Goal: Navigation & Orientation: Find specific page/section

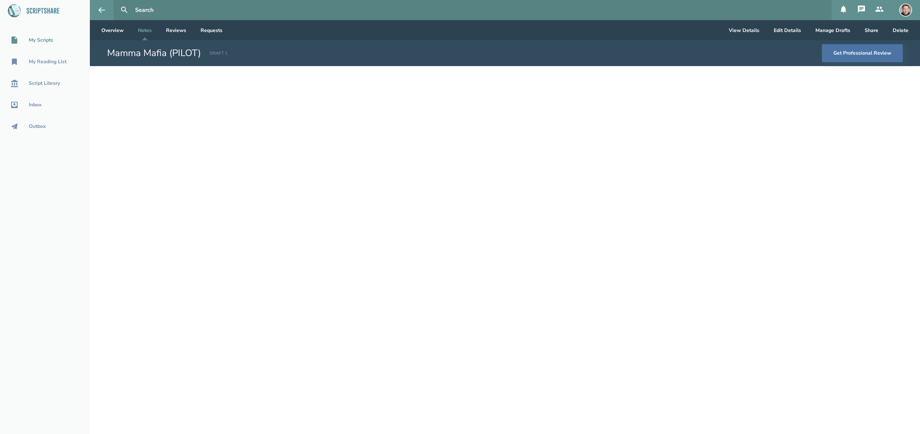
click at [47, 37] on div "My Scripts" at bounding box center [41, 40] width 24 height 6
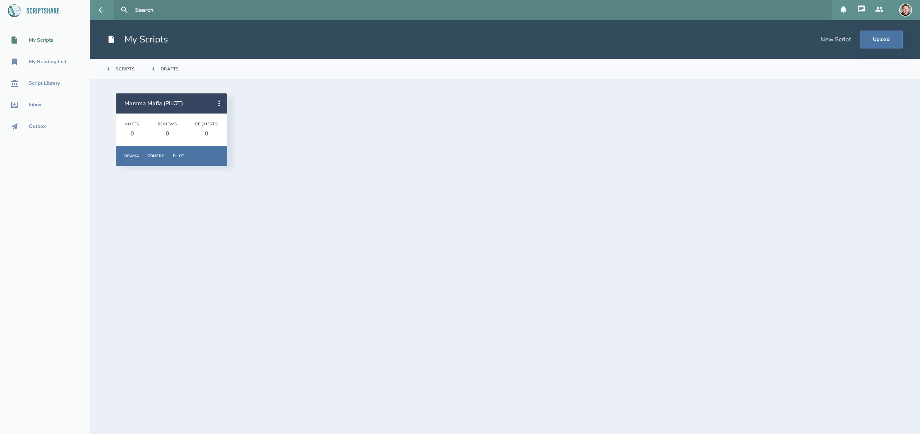
click at [170, 67] on div "Drafts" at bounding box center [170, 69] width 18 height 6
click at [171, 102] on link "Mamma Mafia (PILOT)" at bounding box center [153, 104] width 59 height 8
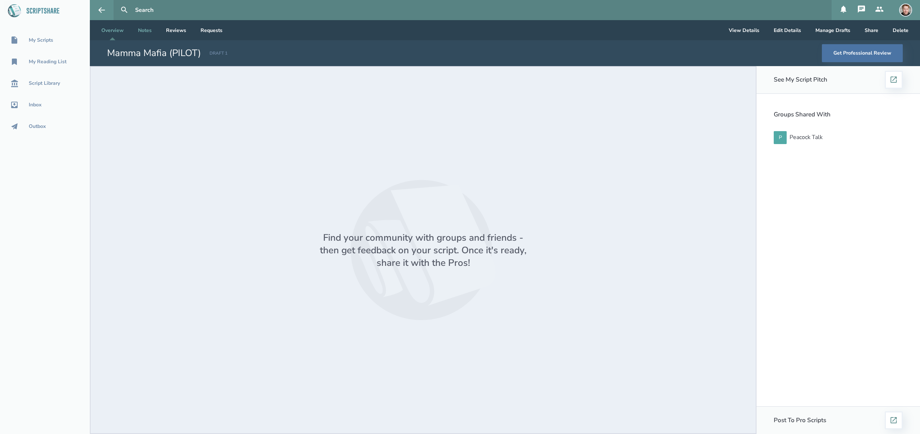
click at [147, 29] on link "Notes" at bounding box center [144, 30] width 25 height 20
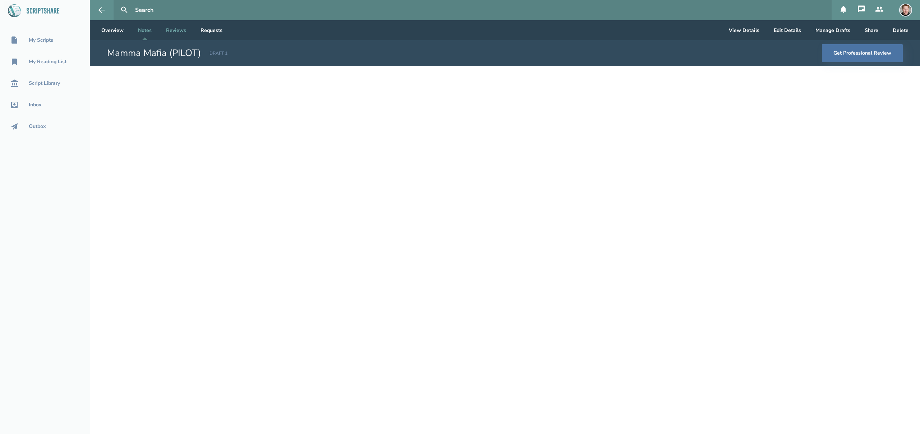
click at [176, 29] on link "Reviews" at bounding box center [176, 30] width 32 height 20
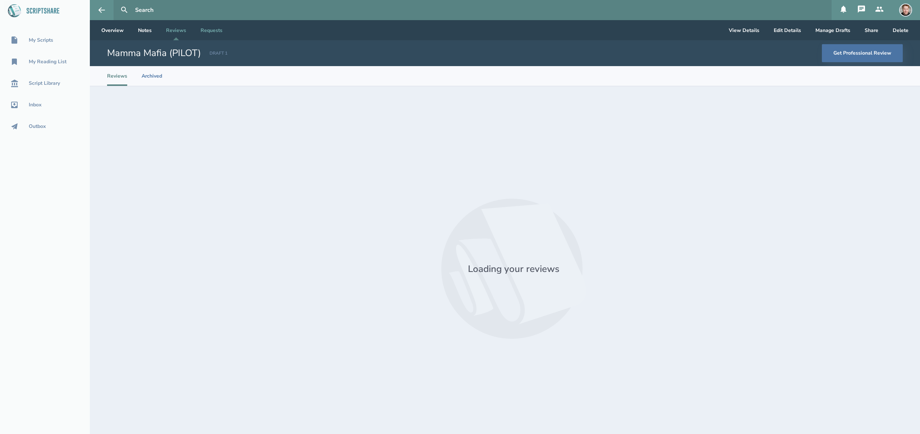
click at [217, 31] on link "Requests" at bounding box center [211, 30] width 33 height 20
click at [111, 31] on link "Overview" at bounding box center [113, 30] width 34 height 20
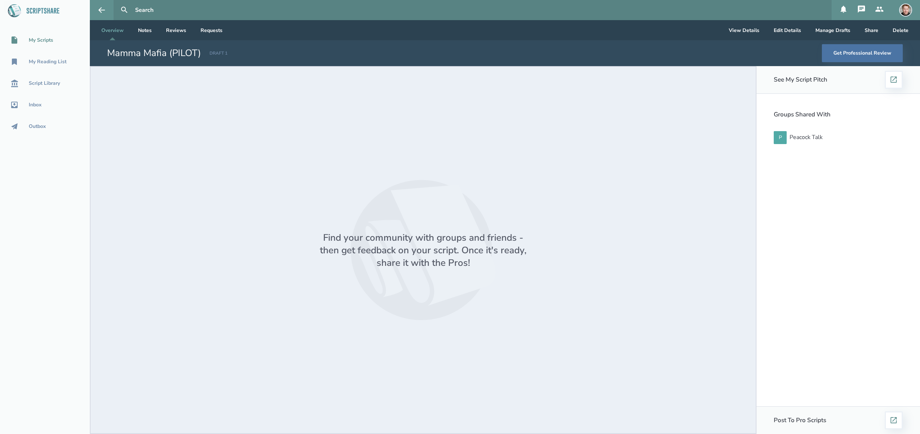
click at [49, 37] on div "My Scripts" at bounding box center [41, 40] width 24 height 6
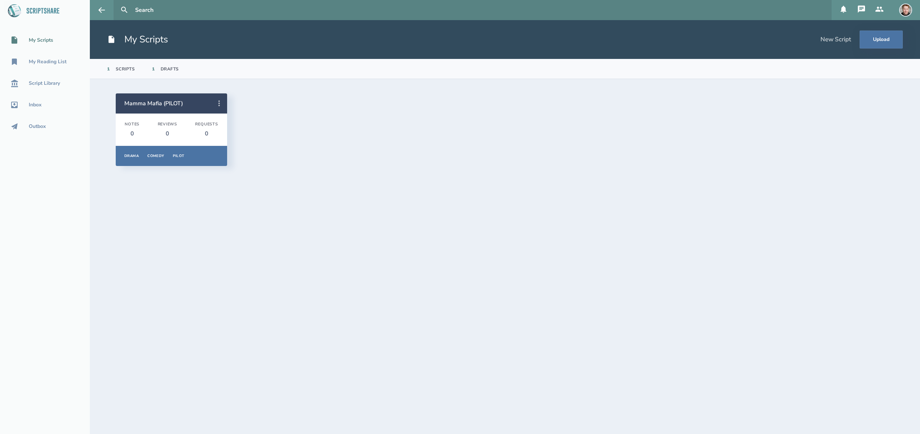
click at [219, 102] on icon at bounding box center [218, 104] width 1 height 6
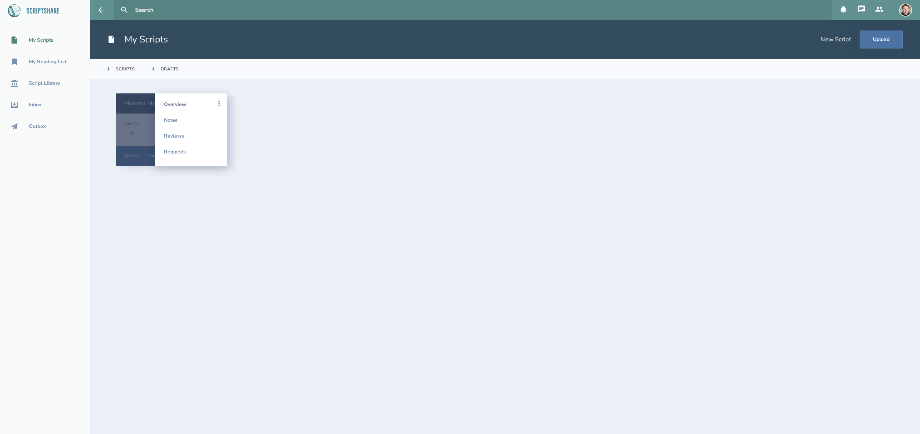
click at [186, 105] on link "Overview" at bounding box center [191, 104] width 55 height 16
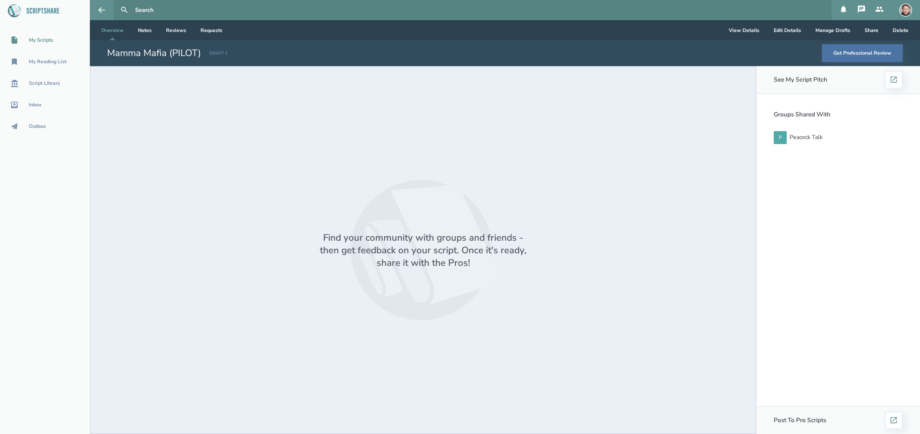
click at [43, 41] on div "My Scripts" at bounding box center [41, 40] width 24 height 6
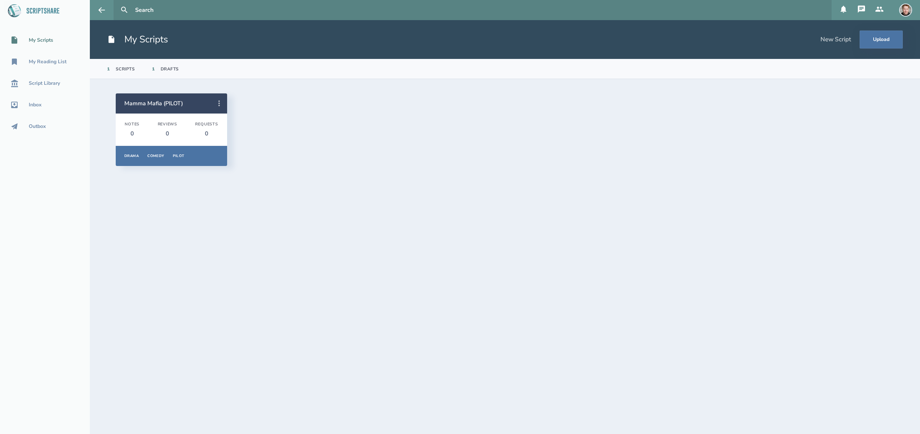
click at [216, 101] on icon at bounding box center [219, 103] width 9 height 9
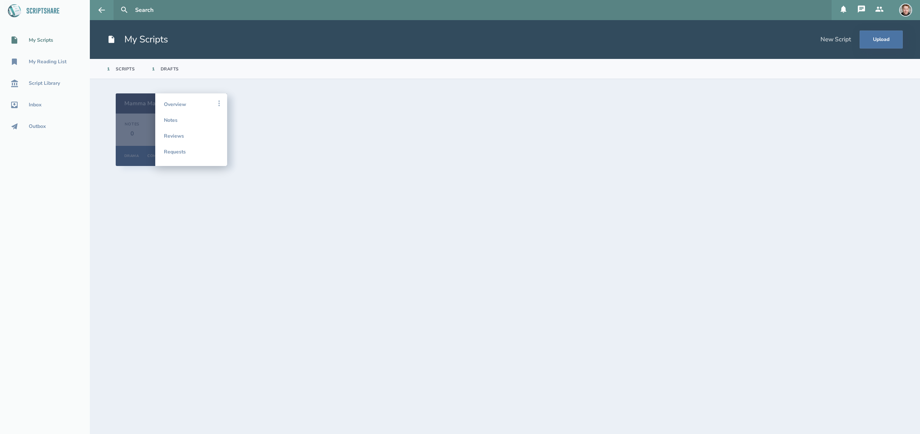
click at [220, 103] on icon at bounding box center [219, 103] width 9 height 9
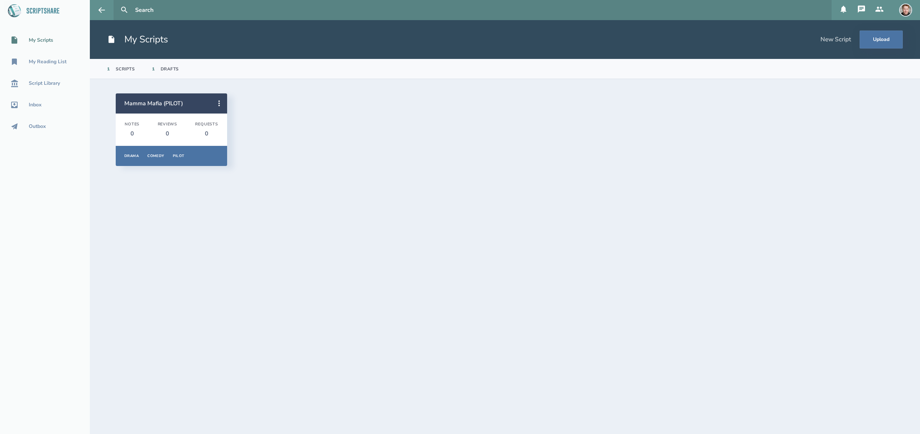
click at [437, 121] on div "Mamma Mafia (PILOT) Notes 0 Reviews 0 Requests 0 Drama Comedy Pilot Overview No…" at bounding box center [505, 129] width 778 height 73
click at [353, 89] on section "Mamma Mafia (PILOT) Notes 0 Reviews 0 Requests 0 Drama Comedy Pilot Overview No…" at bounding box center [505, 256] width 830 height 355
click at [231, 59] on section "1 Scripts 1 Drafts" at bounding box center [505, 69] width 830 height 20
click at [49, 39] on div "My Scripts" at bounding box center [41, 40] width 24 height 6
click at [156, 106] on link "Mamma Mafia (PILOT)" at bounding box center [153, 104] width 59 height 8
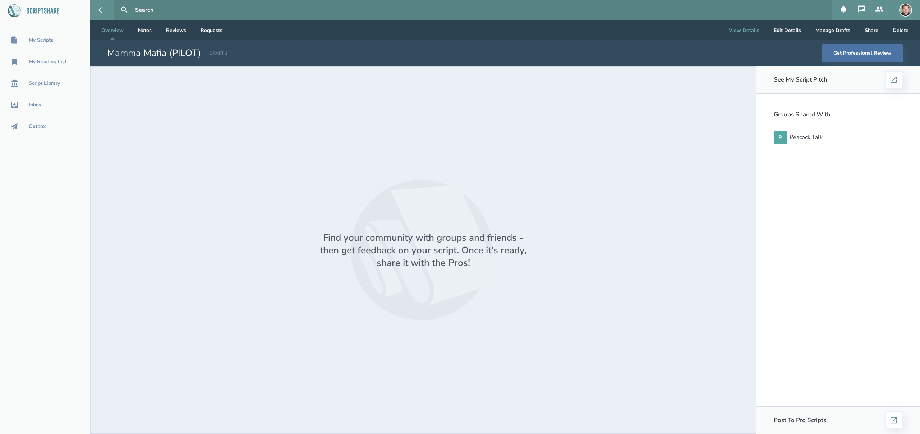
click at [737, 30] on button "View Details" at bounding box center [744, 30] width 42 height 20
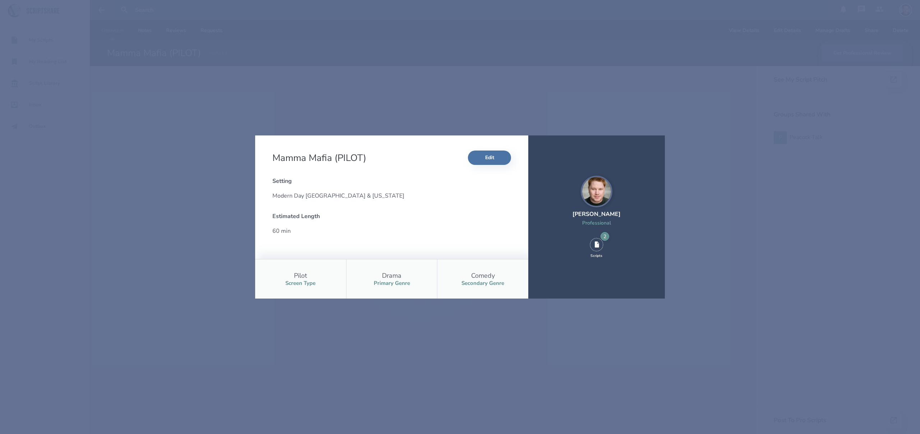
click at [597, 244] on icon at bounding box center [597, 244] width 4 height 6
click at [754, 167] on div "Mamma Mafia (PILOT) Edit Setting Modern Day Los Angeles & [US_STATE] Estimated …" at bounding box center [460, 217] width 920 height 434
